Goal: Transaction & Acquisition: Purchase product/service

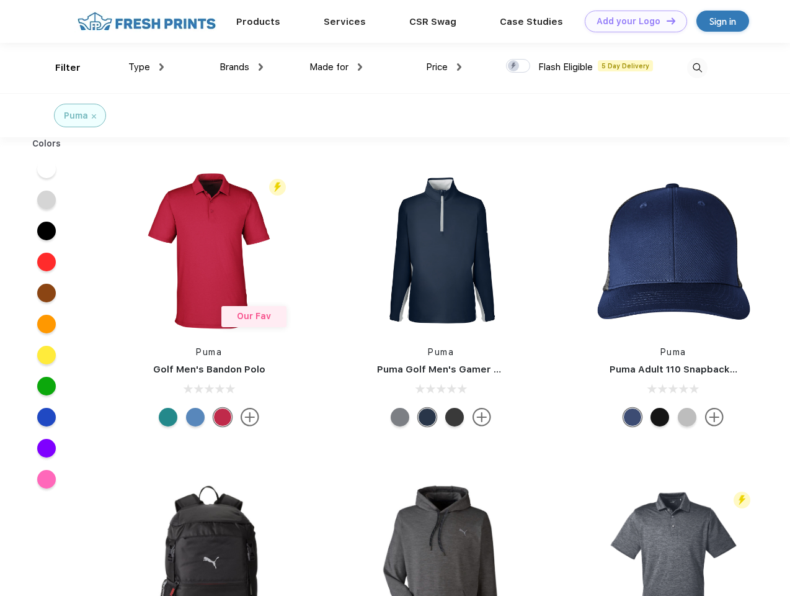
click at [632, 21] on link "Add your Logo Design Tool" at bounding box center [636, 22] width 102 height 22
click at [0, 0] on div "Design Tool" at bounding box center [0, 0] width 0 height 0
click at [666, 20] on link "Add your Logo Design Tool" at bounding box center [636, 22] width 102 height 22
click at [60, 68] on div "Filter" at bounding box center [67, 68] width 25 height 14
click at [146, 67] on span "Type" at bounding box center [139, 66] width 22 height 11
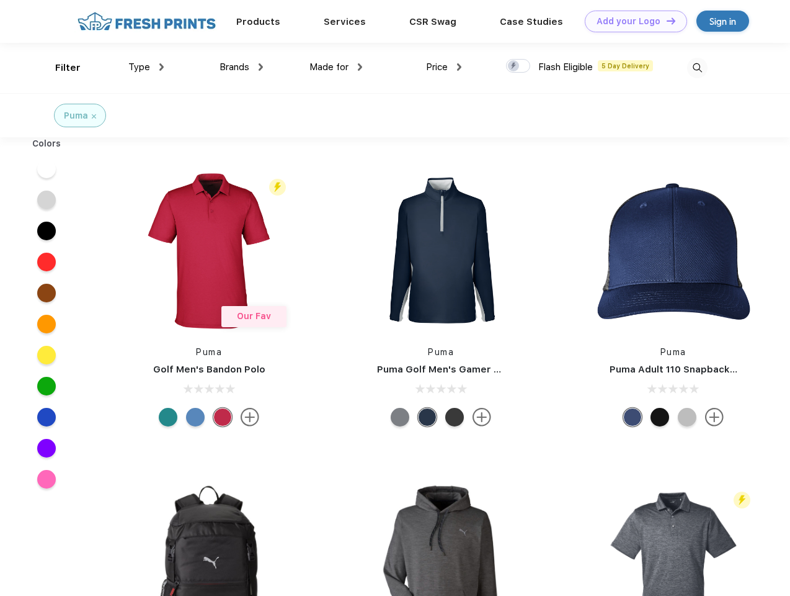
click at [241, 67] on span "Brands" at bounding box center [235, 66] width 30 height 11
click at [336, 67] on span "Made for" at bounding box center [329, 66] width 39 height 11
click at [444, 67] on span "Price" at bounding box center [437, 66] width 22 height 11
click at [519, 66] on div at bounding box center [518, 66] width 24 height 14
click at [514, 66] on input "checkbox" at bounding box center [510, 62] width 8 height 8
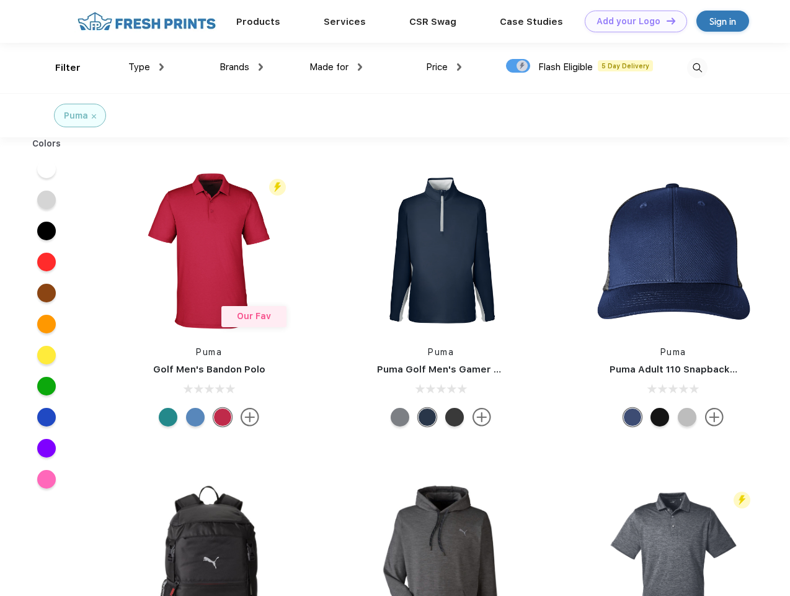
click at [697, 68] on img at bounding box center [697, 68] width 20 height 20
